Goal: Task Accomplishment & Management: Complete application form

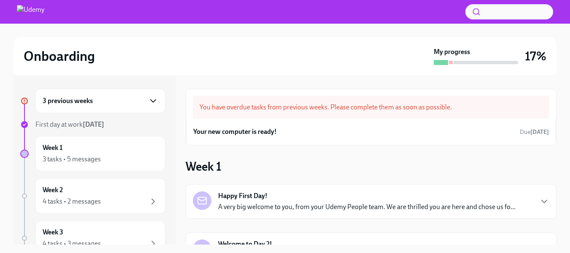
click at [148, 103] on icon "button" at bounding box center [153, 101] width 10 height 10
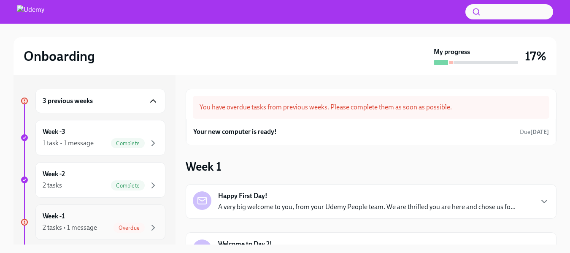
click at [130, 230] on span "Overdue" at bounding box center [129, 228] width 31 height 6
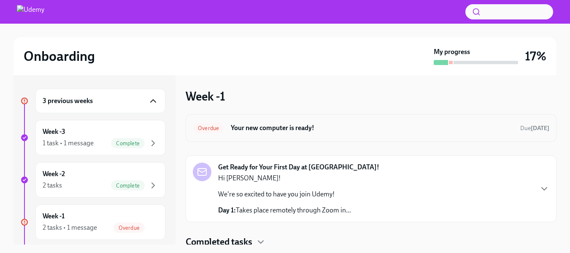
click at [531, 125] on strong "[DATE]" at bounding box center [540, 128] width 19 height 7
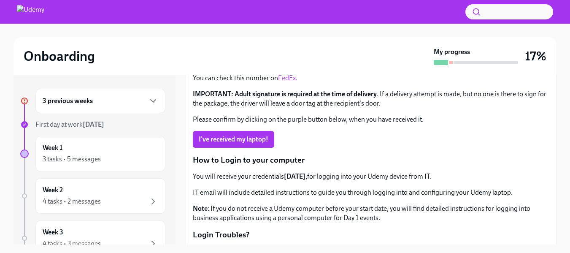
scroll to position [97, 0]
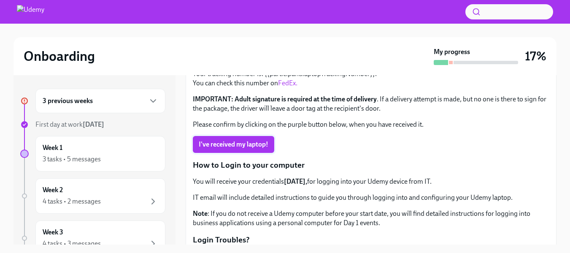
click at [238, 144] on span "I've received my laptop!" at bounding box center [234, 144] width 70 height 8
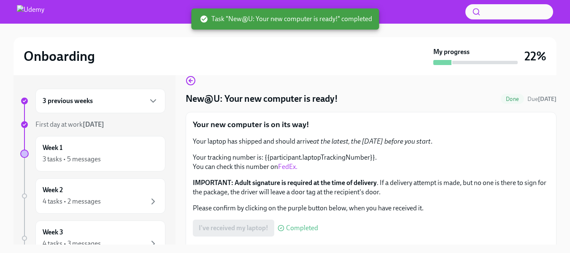
scroll to position [0, 0]
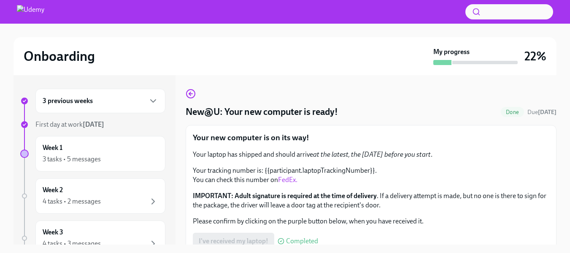
click at [390, 112] on div "New@U: Your new computer is ready! Done Due [DATE]" at bounding box center [371, 112] width 371 height 13
click at [99, 149] on div "Week 1 3 tasks • 5 messages" at bounding box center [101, 153] width 116 height 21
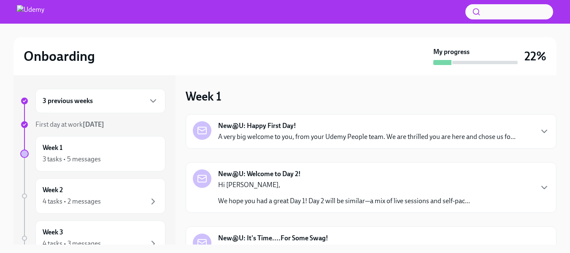
click at [437, 128] on div "New@U: Happy First Day! A very big welcome to you, from your Udemy People team.…" at bounding box center [367, 131] width 298 height 20
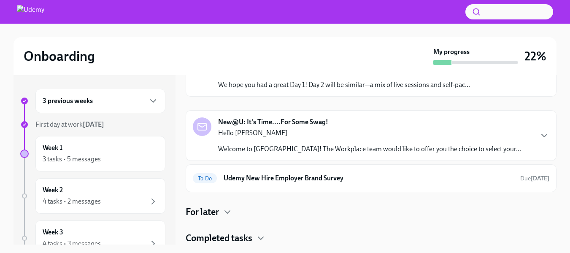
scroll to position [519, 0]
click at [407, 90] on div "Hi [PERSON_NAME], We hope you had a great Day 1! Day 2 will be similar—a mix of…" at bounding box center [344, 76] width 252 height 25
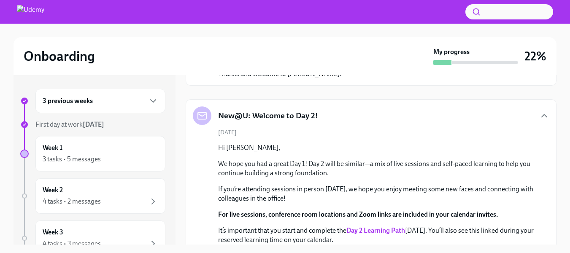
scroll to position [352, 0]
